Goal: Check status

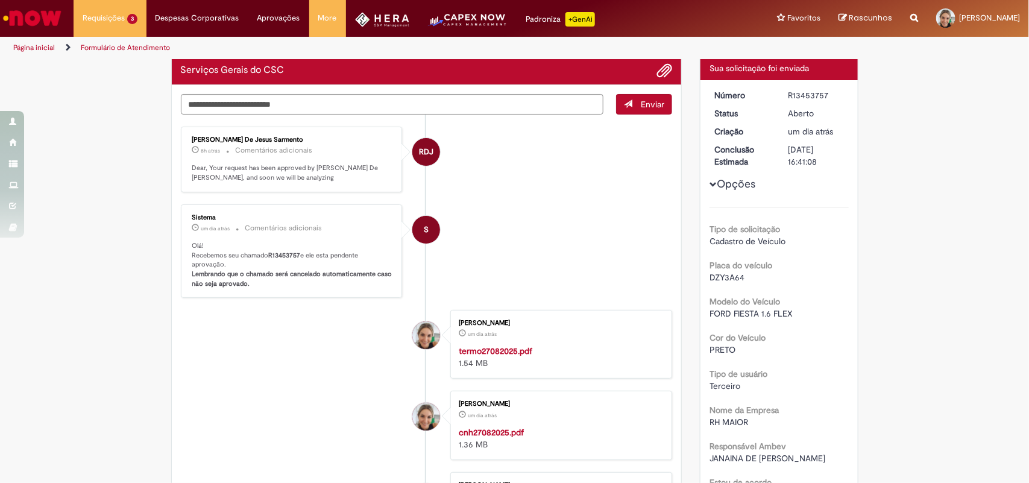
scroll to position [42, 0]
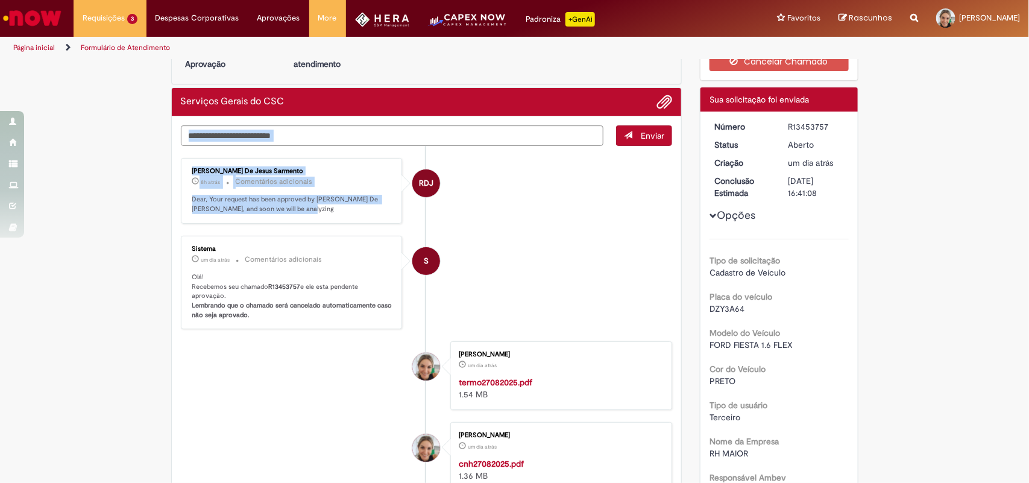
drag, startPoint x: 327, startPoint y: 217, endPoint x: 172, endPoint y: 195, distance: 156.5
click at [172, 195] on div "Enviar RDJ [PERSON_NAME] De Jesus Sarmento 8h atrás 8 horas atrás Comentários a…" at bounding box center [427, 413] width 510 height 594
click at [365, 219] on div "[PERSON_NAME] De Jesus Sarmento 8h atrás 8 horas atrás Comentários adicionais D…" at bounding box center [291, 191] width 215 height 58
drag, startPoint x: 324, startPoint y: 212, endPoint x: 177, endPoint y: 199, distance: 148.2
click at [181, 199] on div "[PERSON_NAME] De Jesus Sarmento 8h atrás 8 horas atrás Comentários adicionais D…" at bounding box center [292, 191] width 222 height 66
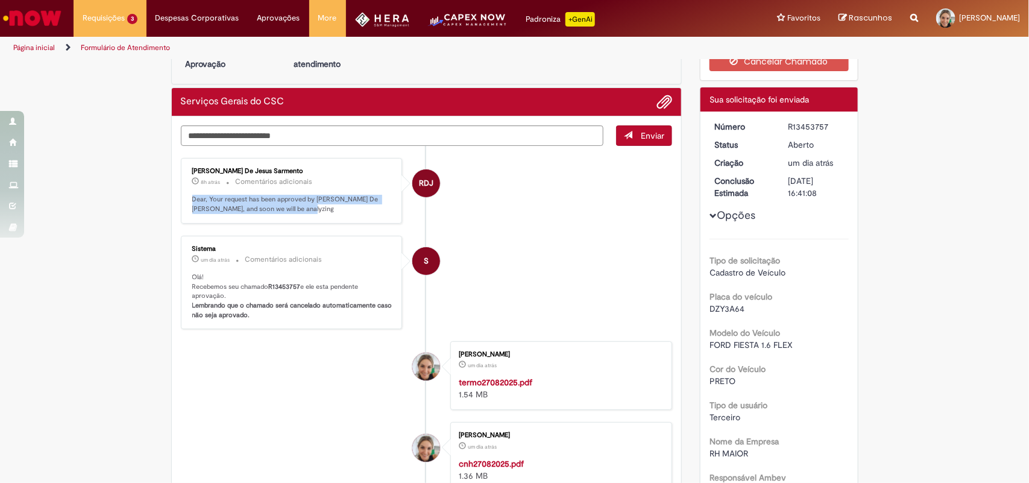
copy p "Dear, Your request has been approved by [PERSON_NAME] De [PERSON_NAME], and soo…"
click at [22, 51] on li "Página inicial" at bounding box center [42, 48] width 66 height 22
click at [37, 46] on link "Página inicial" at bounding box center [34, 48] width 42 height 10
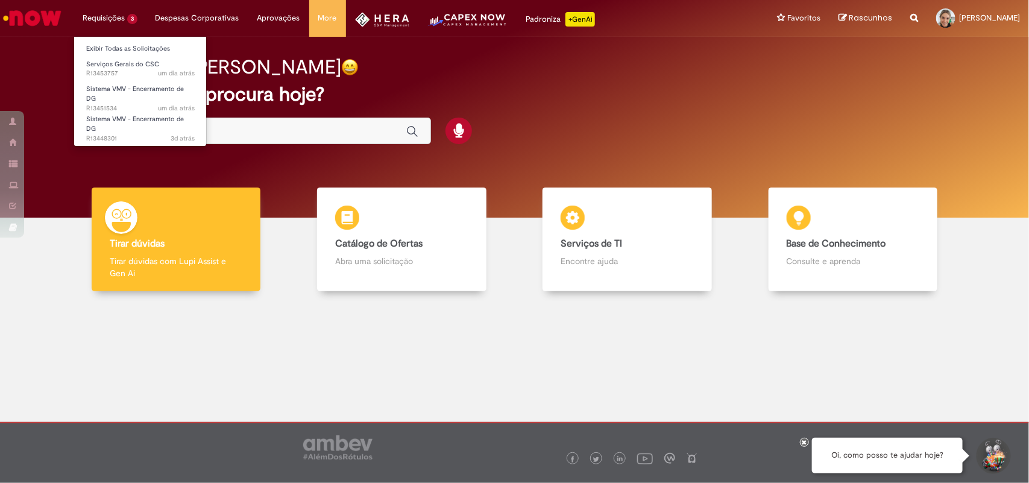
click at [100, 16] on li "Requisições 3 Exibir Todas as Solicitações Serviços Gerais do CSC um dia atrás …" at bounding box center [110, 18] width 73 height 36
